Goal: Leave review/rating

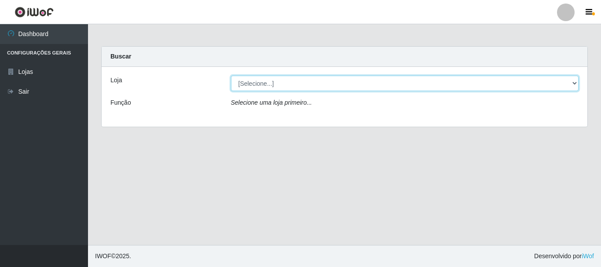
drag, startPoint x: 0, startPoint y: 0, endPoint x: 575, endPoint y: 82, distance: 580.9
click at [575, 82] on select "[Selecione...] Nordestão - Alecrim" at bounding box center [405, 83] width 348 height 15
select select "453"
click at [231, 76] on select "[Selecione...] Nordestão - Alecrim" at bounding box center [405, 83] width 348 height 15
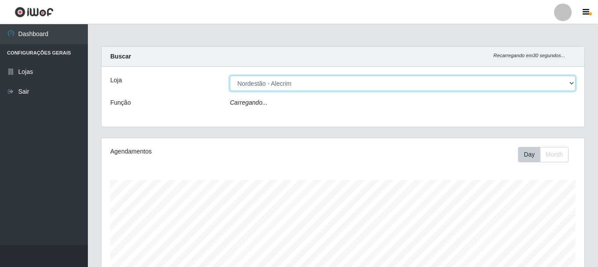
scroll to position [182, 483]
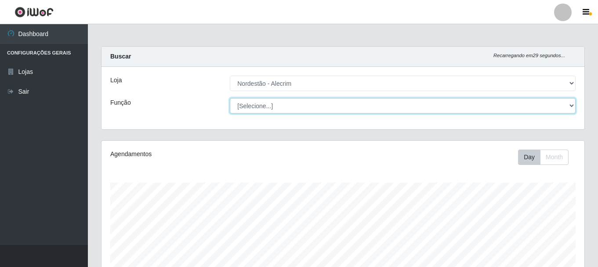
click at [572, 106] on select "[Selecione...] Balconista + Balconista de Padaria Balconista de Padaria ++ Emba…" at bounding box center [403, 105] width 346 height 15
select select "1"
click at [230, 98] on select "[Selecione...] Balconista + Balconista de Padaria Balconista de Padaria ++ Emba…" at bounding box center [403, 105] width 346 height 15
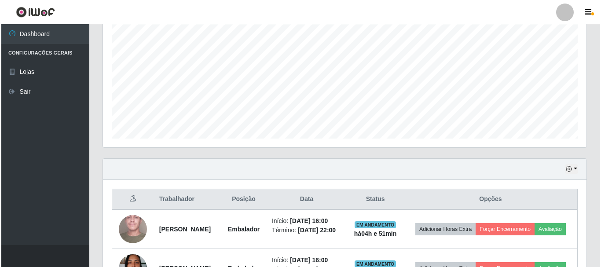
scroll to position [252, 0]
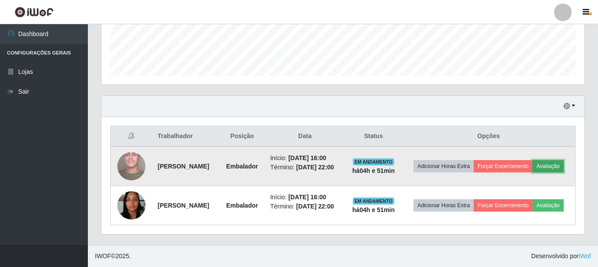
click at [533, 162] on button "Avaliação" at bounding box center [548, 166] width 31 height 12
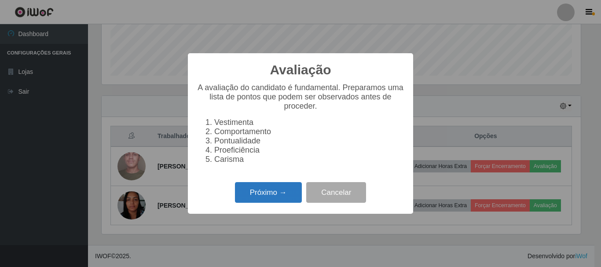
click at [286, 192] on button "Próximo →" at bounding box center [268, 192] width 67 height 21
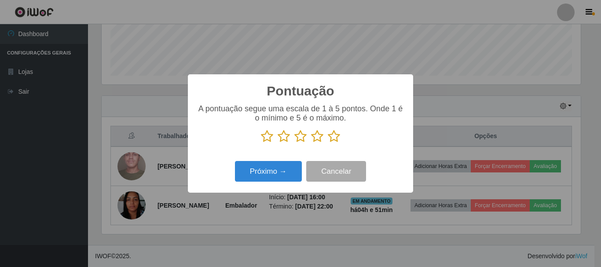
click at [329, 141] on icon at bounding box center [334, 136] width 12 height 13
click at [328, 143] on input "radio" at bounding box center [328, 143] width 0 height 0
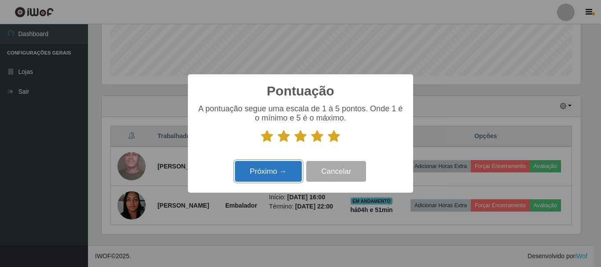
click at [291, 168] on button "Próximo →" at bounding box center [268, 171] width 67 height 21
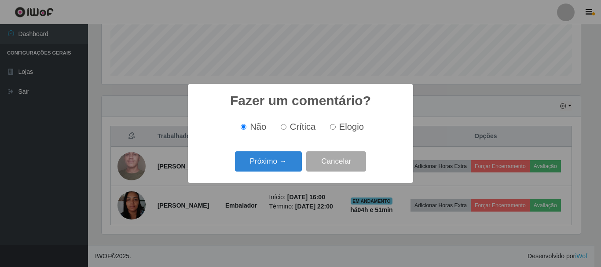
click at [291, 168] on button "Próximo →" at bounding box center [268, 161] width 67 height 21
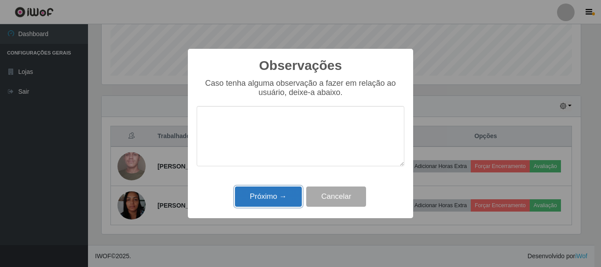
click at [282, 190] on button "Próximo →" at bounding box center [268, 196] width 67 height 21
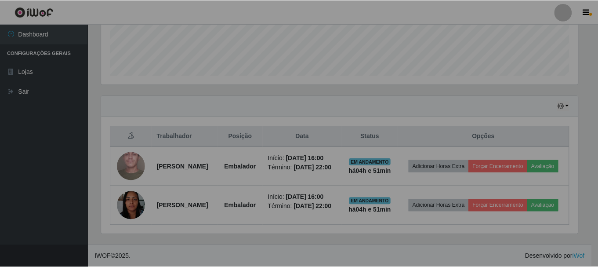
scroll to position [182, 483]
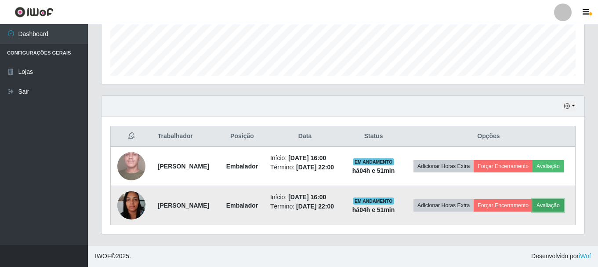
click at [533, 210] on button "Avaliação" at bounding box center [548, 205] width 31 height 12
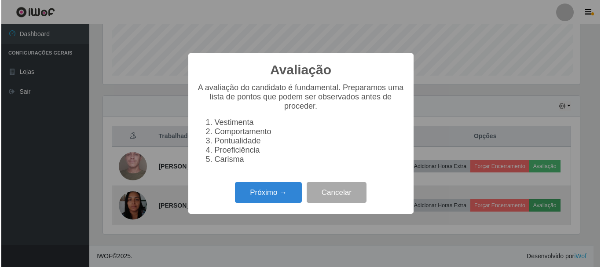
scroll to position [182, 479]
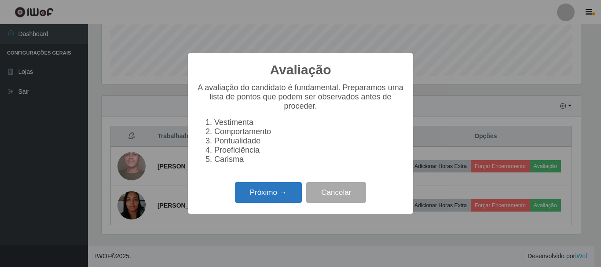
click at [268, 192] on button "Próximo →" at bounding box center [268, 192] width 67 height 21
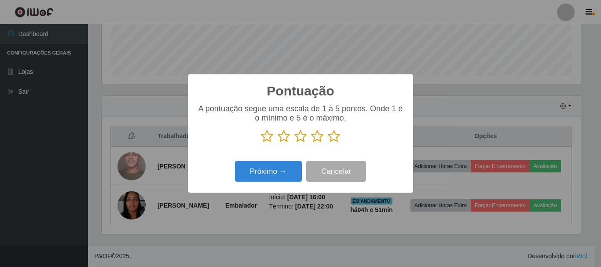
scroll to position [439480, 439184]
click at [330, 139] on icon at bounding box center [334, 136] width 12 height 13
click at [328, 143] on input "radio" at bounding box center [328, 143] width 0 height 0
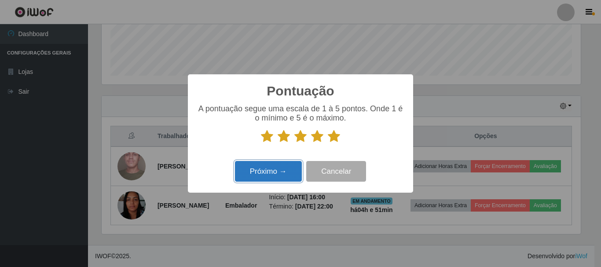
click at [276, 168] on button "Próximo →" at bounding box center [268, 171] width 67 height 21
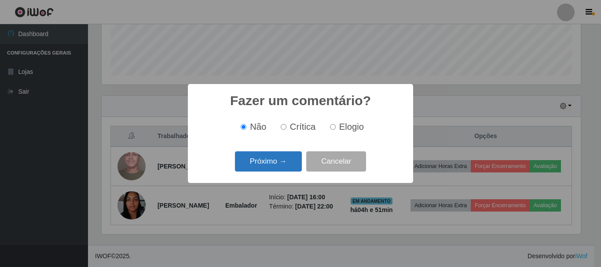
click at [279, 161] on button "Próximo →" at bounding box center [268, 161] width 67 height 21
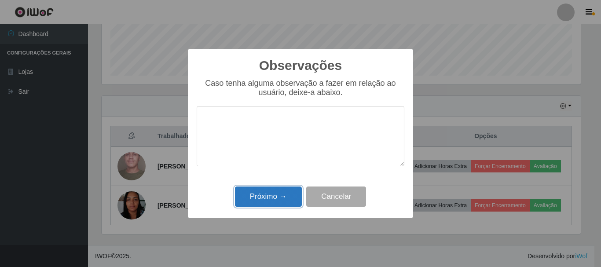
click at [279, 197] on button "Próximo →" at bounding box center [268, 196] width 67 height 21
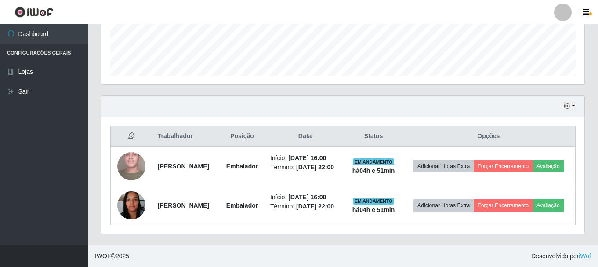
scroll to position [239, 0]
